Goal: Navigation & Orientation: Understand site structure

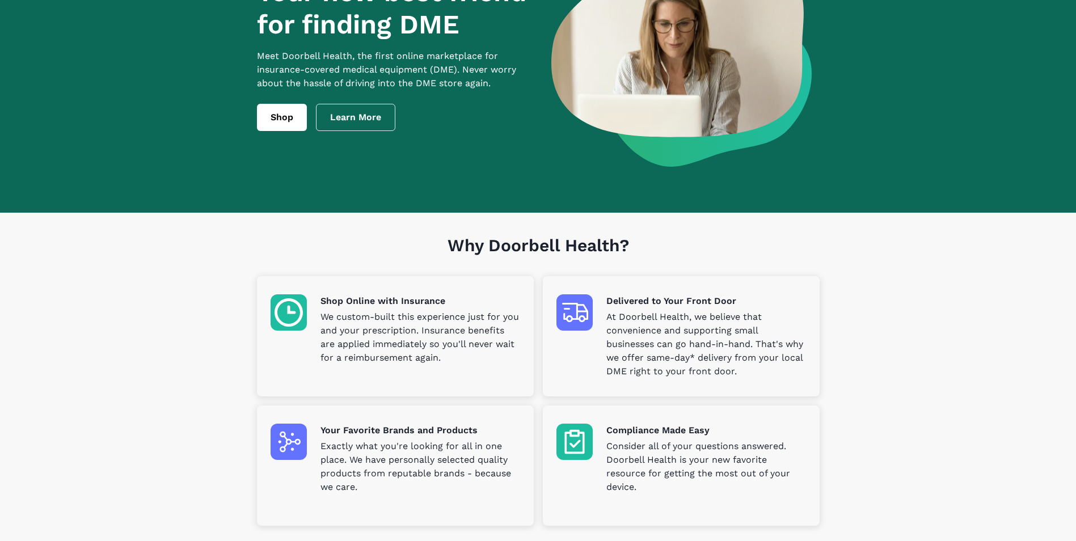
scroll to position [113, 0]
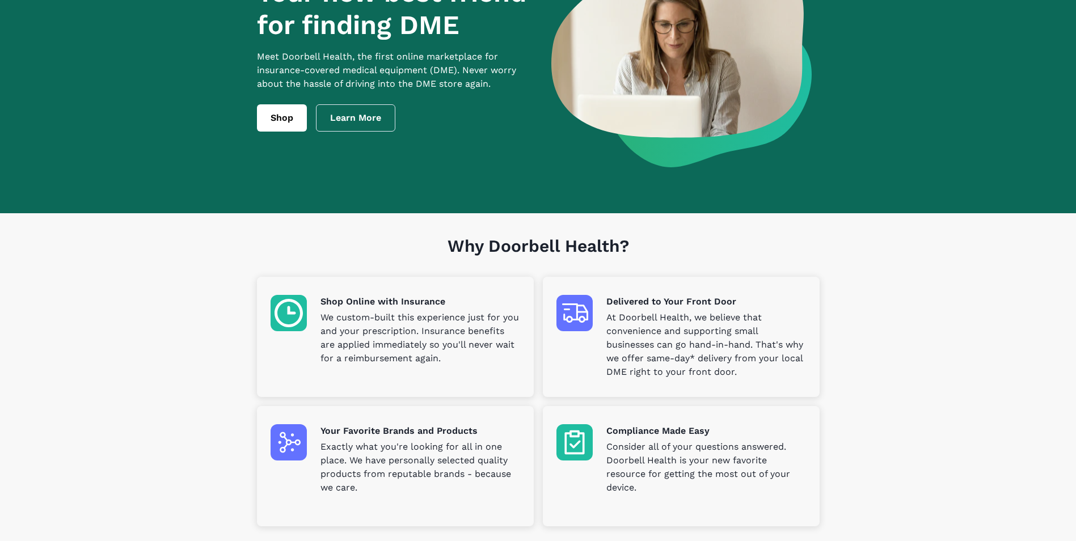
drag, startPoint x: 929, startPoint y: 336, endPoint x: 954, endPoint y: 336, distance: 25.5
click at [929, 336] on section "Why Doorbell Health? Shop Online with Insurance We custom-built this experience…" at bounding box center [538, 393] width 1076 height 360
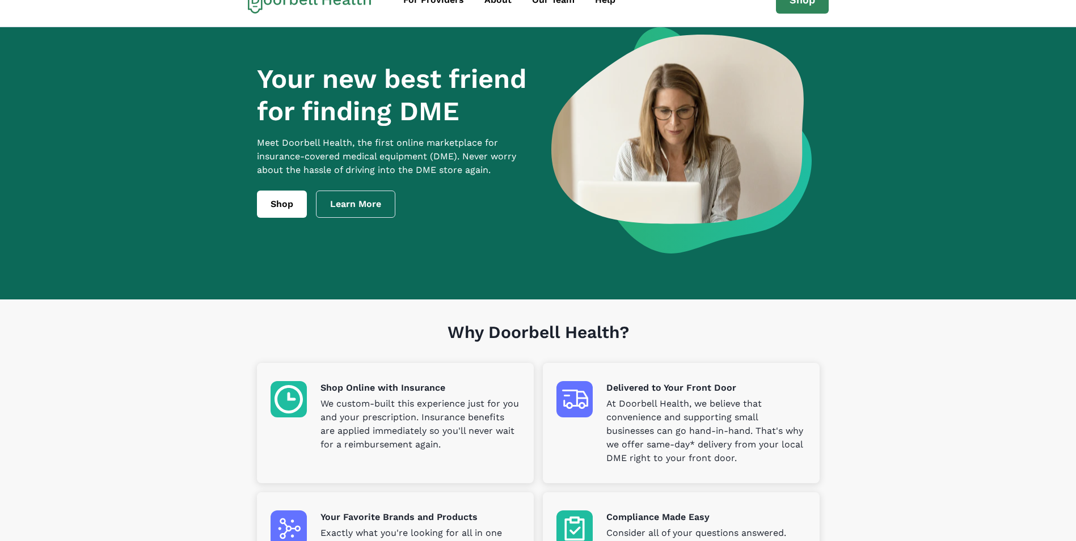
scroll to position [0, 0]
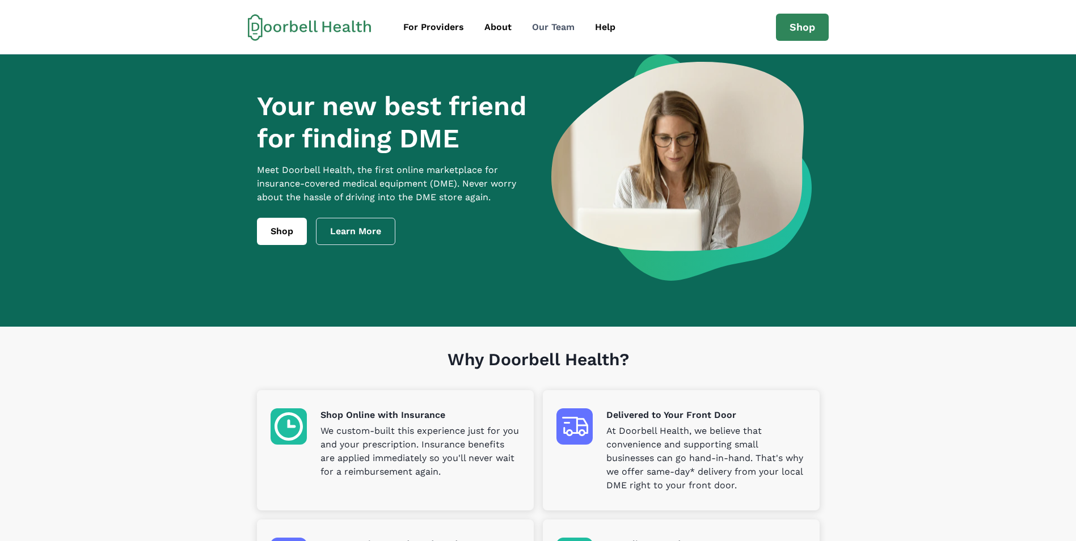
click at [557, 27] on div "Our Team" at bounding box center [553, 27] width 43 height 14
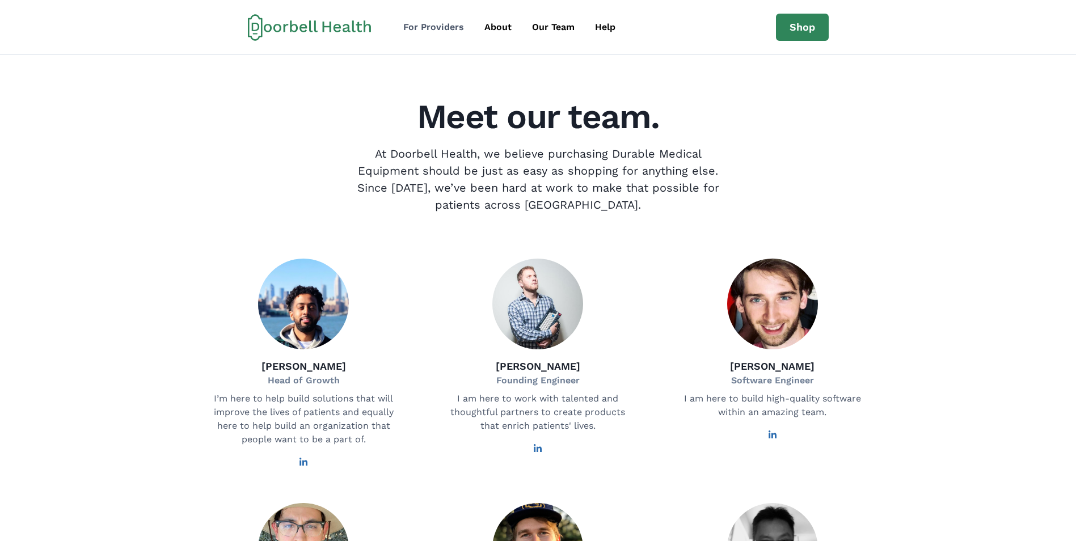
click at [434, 29] on div "For Providers" at bounding box center [433, 27] width 61 height 14
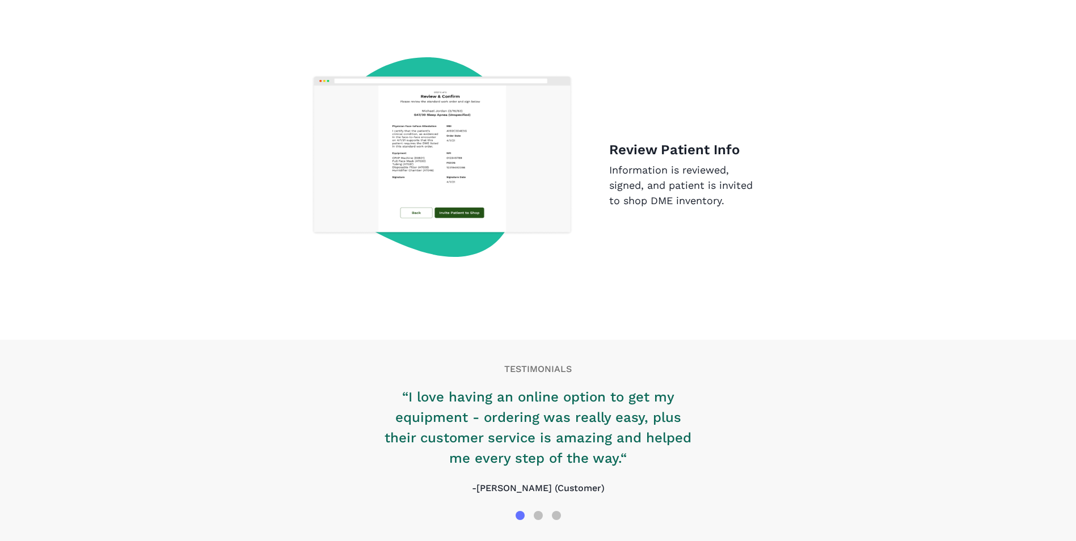
scroll to position [1708, 0]
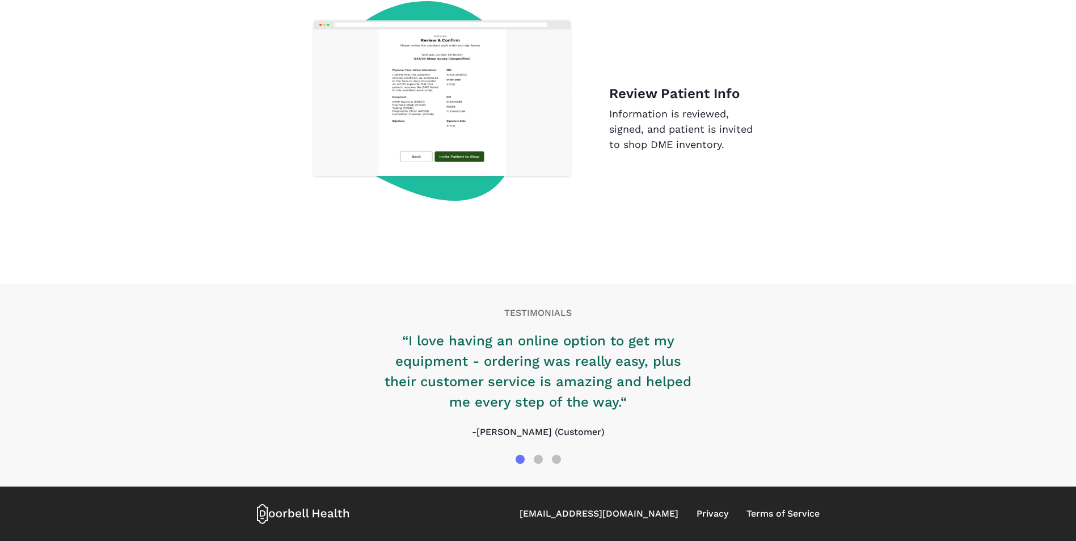
click at [323, 519] on icon at bounding box center [303, 514] width 93 height 20
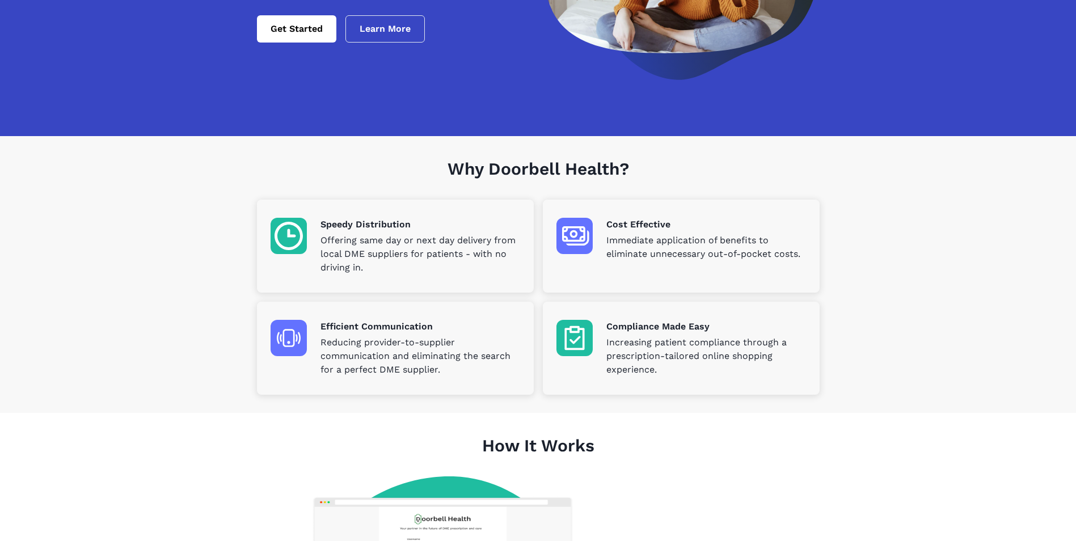
scroll to position [0, 0]
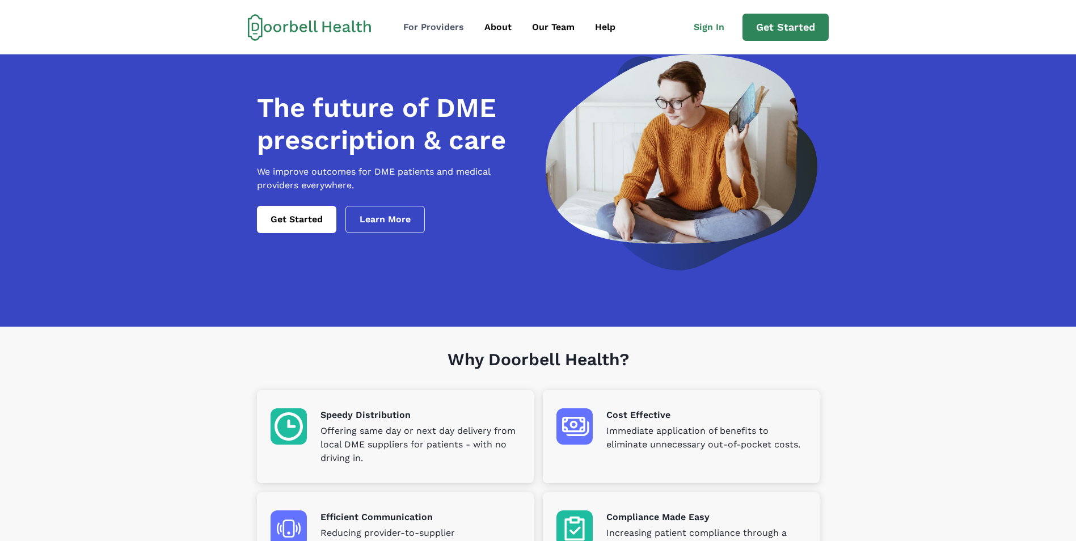
click at [427, 25] on div "For Providers" at bounding box center [433, 27] width 61 height 14
drag, startPoint x: 236, startPoint y: 2, endPoint x: 173, endPoint y: 402, distance: 404.8
click at [174, 405] on section "Why Doorbell Health? Speedy Distribution Offering same day or next day delivery…" at bounding box center [538, 465] width 1076 height 277
click at [298, 27] on icon at bounding box center [310, 27] width 124 height 27
